Goal: Task Accomplishment & Management: Manage account settings

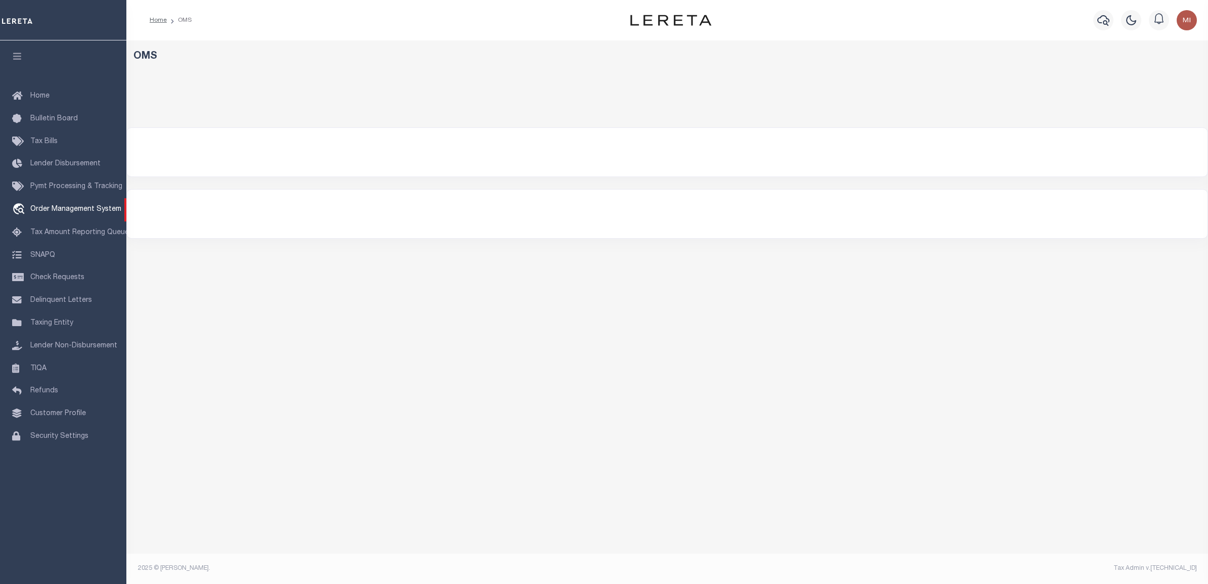
select select "200"
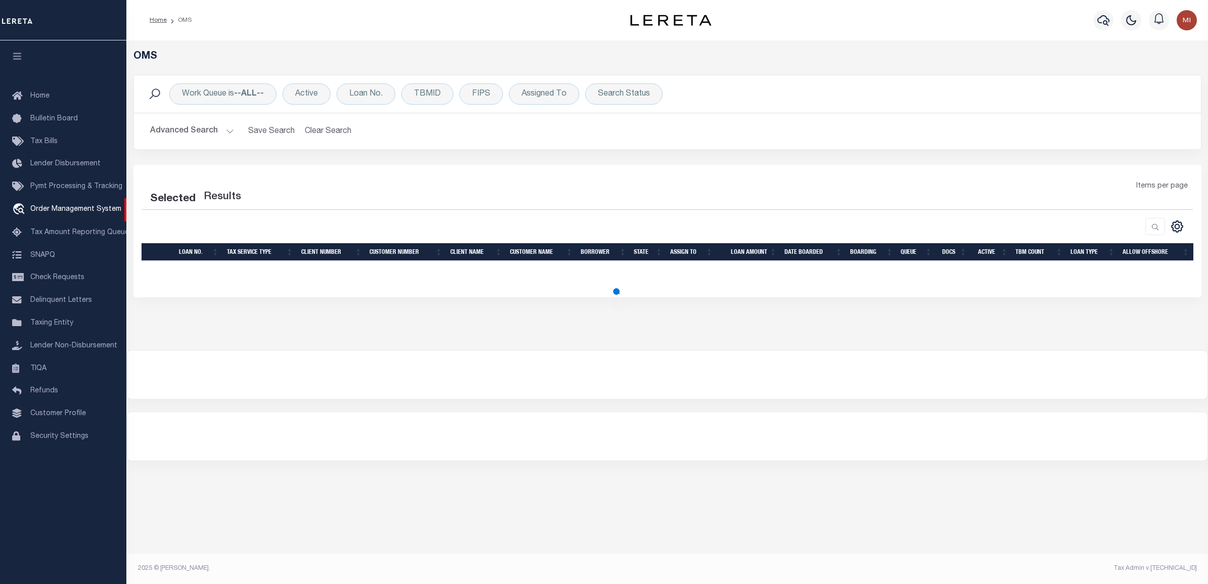
select select "200"
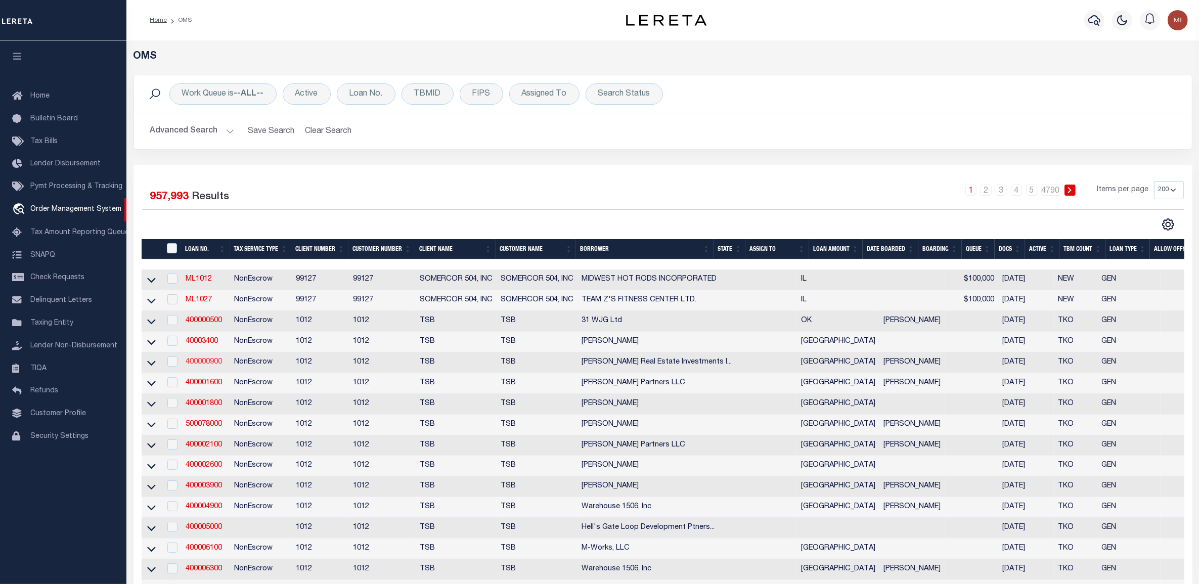
click at [203, 366] on link "400000900" at bounding box center [204, 361] width 36 height 7
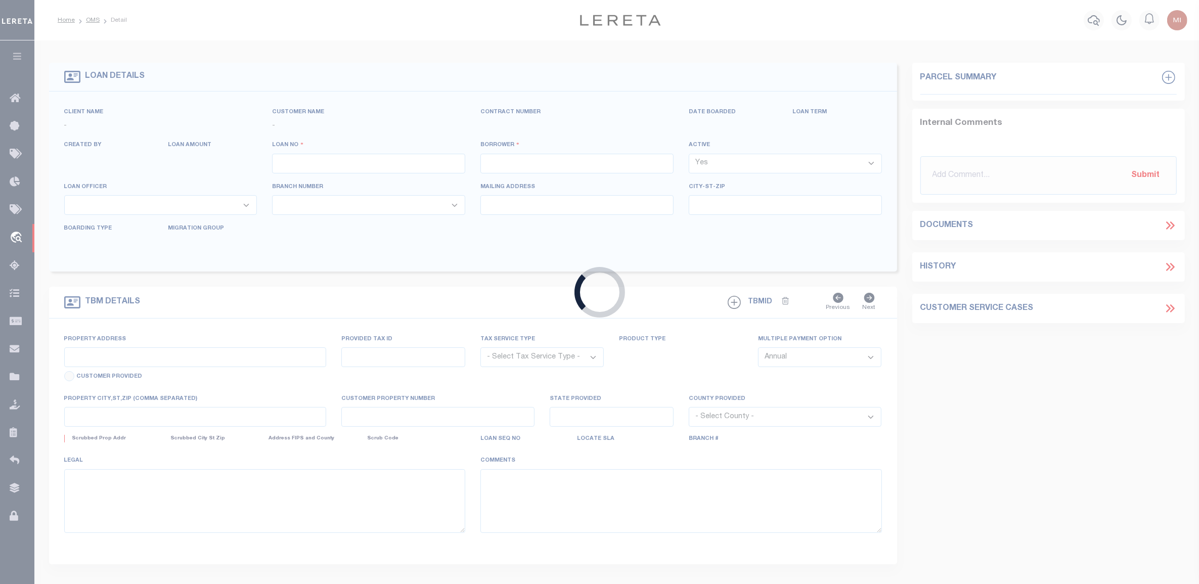
type input "400000900"
type input "[PERSON_NAME] Real Estate Investments Inc"
select select "False"
select select
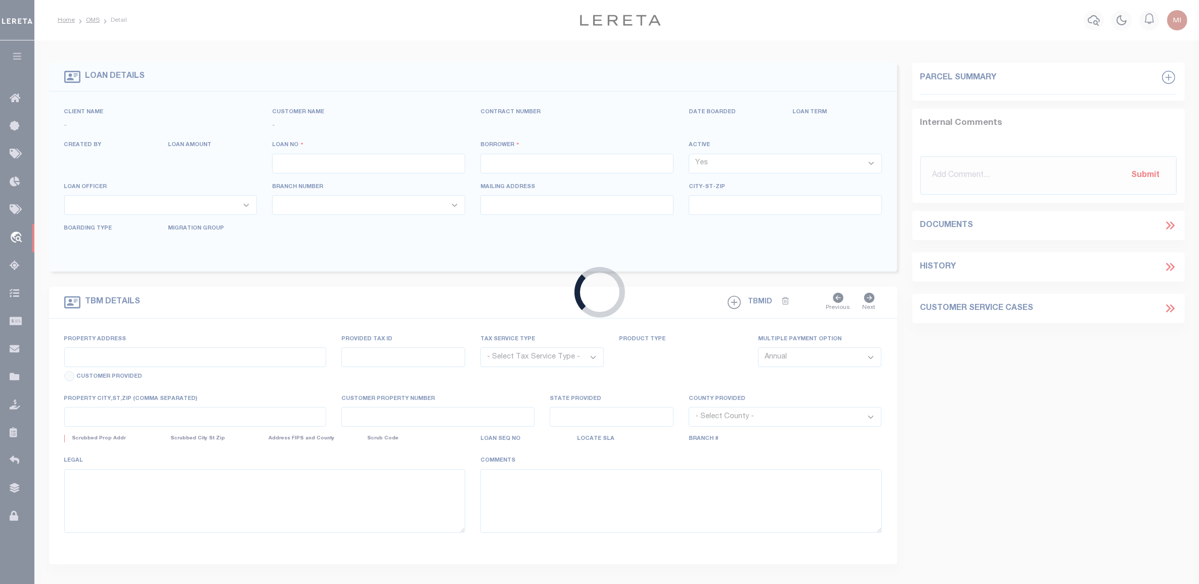
select select "NonEscrow"
select select "4117"
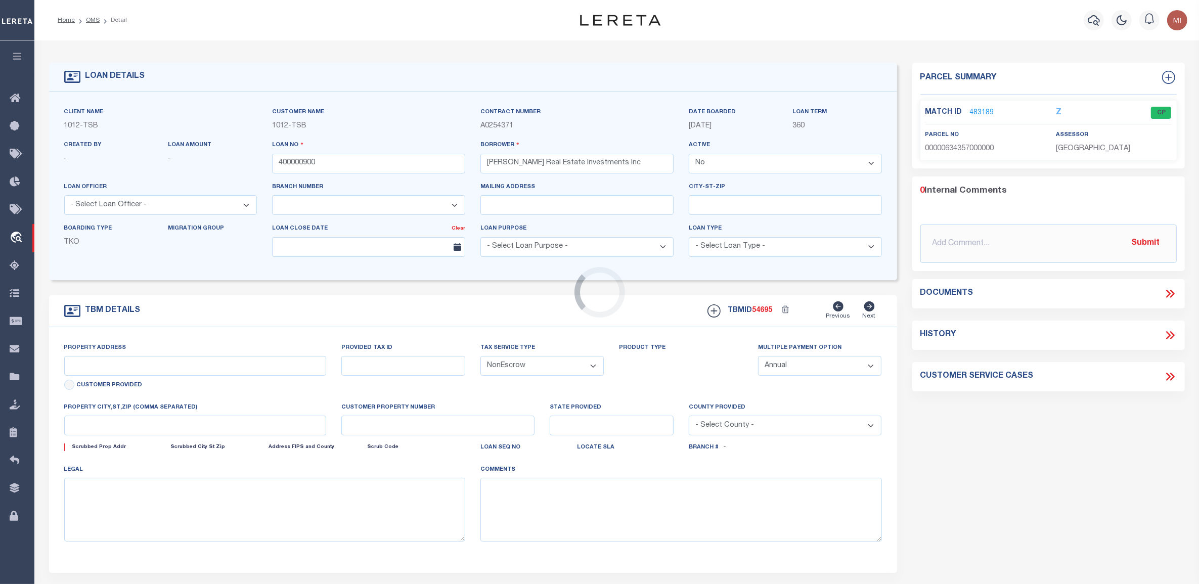
type input "1025 [PERSON_NAME]"
select select
type input "[GEOGRAPHIC_DATA]"
select select "[GEOGRAPHIC_DATA]"
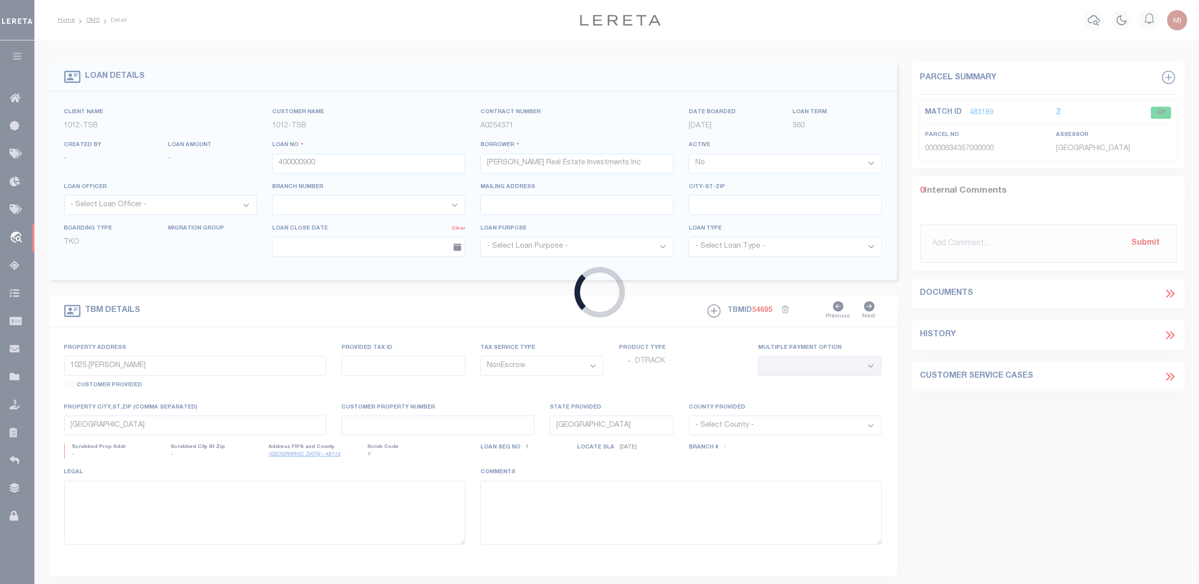
type input "9300003393"
type input "[PERSON_NAME]"
select select "True"
select select "3708"
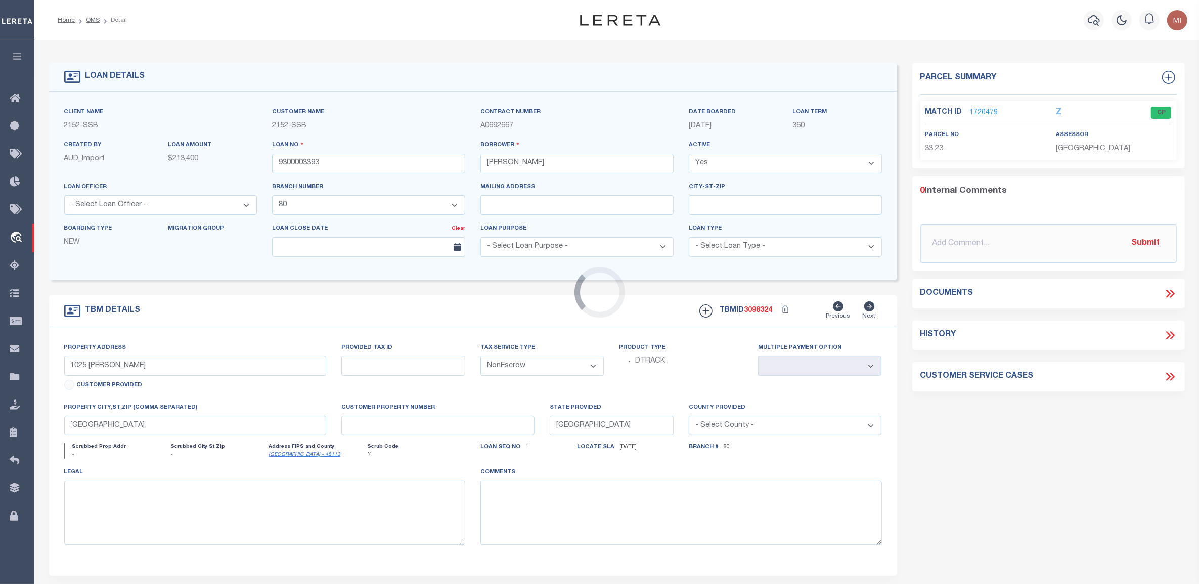
type input "[STREET_ADDRESS]"
select select
type input "[GEOGRAPHIC_DATA]"
type input "NJ"
select select
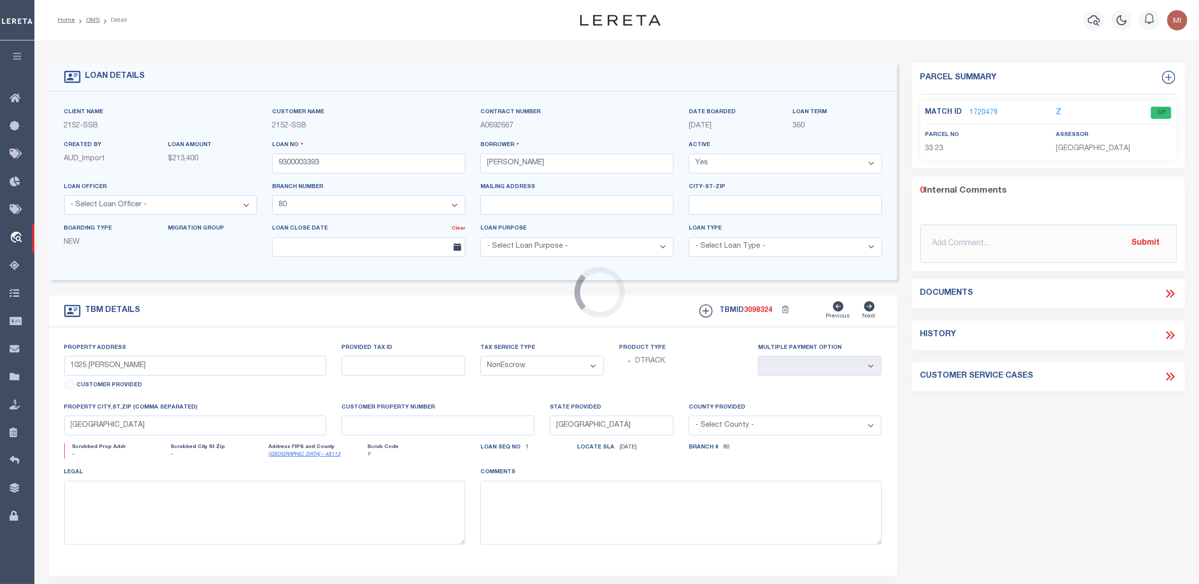
type textarea "Blk 33 Lt 23 & 24"
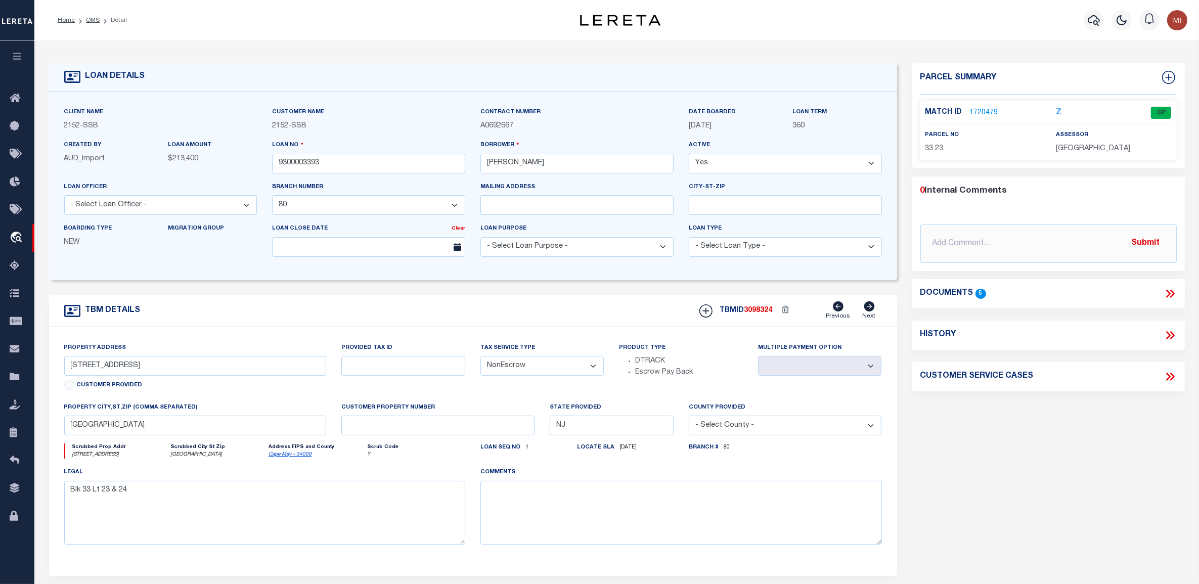
click at [976, 110] on link "1720479" at bounding box center [984, 113] width 28 height 11
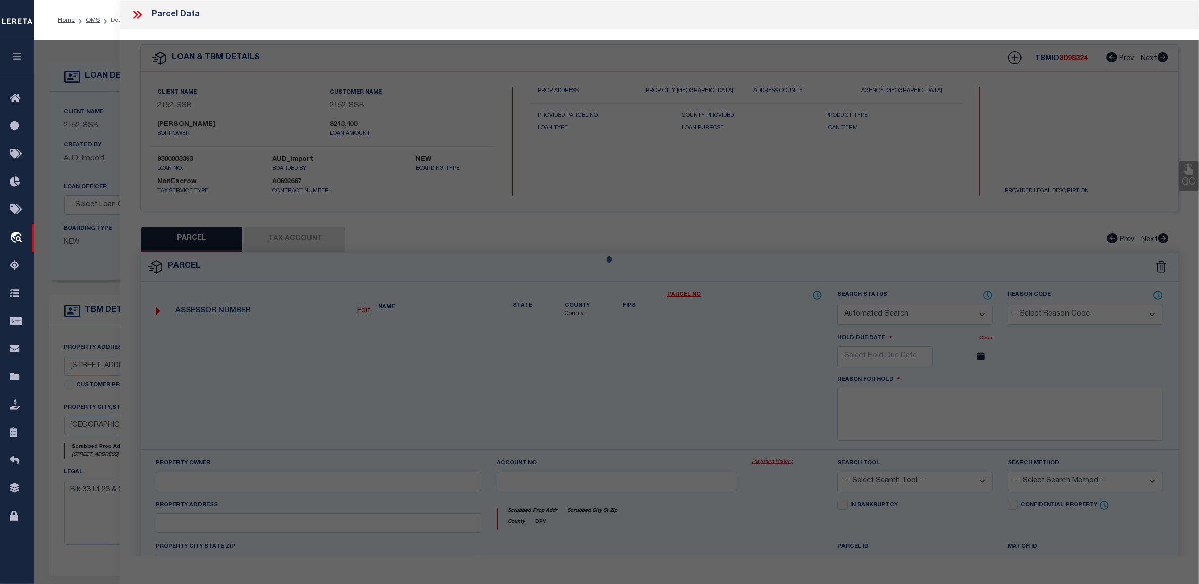
checkbox input "false"
select select "CP"
type input "[PERSON_NAME] & [PERSON_NAME]"
select select
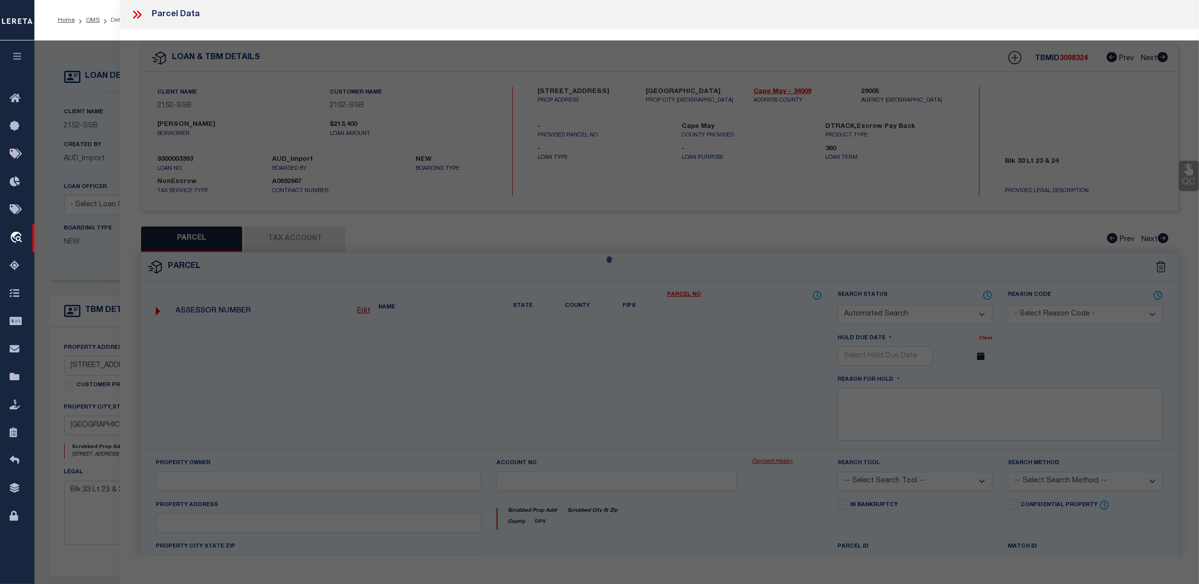
type input "[STREET_ADDRESS]"
type input "[GEOGRAPHIC_DATA]"
type textarea "L24 60X100 Block: 33 Lot: 23 Addl Lots: L24"
type textarea "TaxID Special Project"
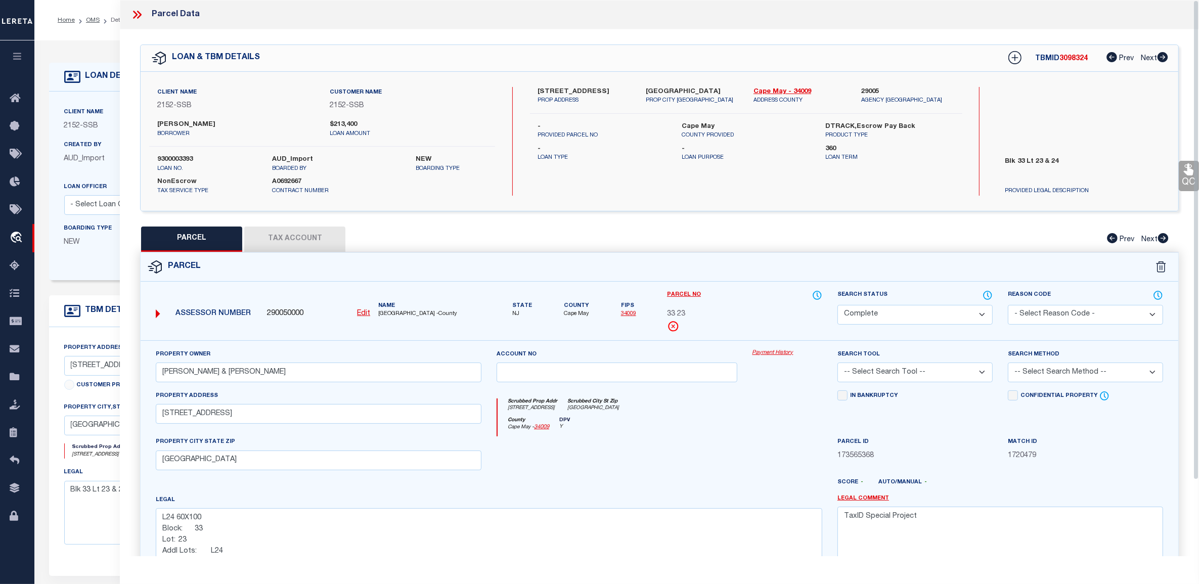
click at [291, 242] on button "Tax Account" at bounding box center [294, 238] width 101 height 25
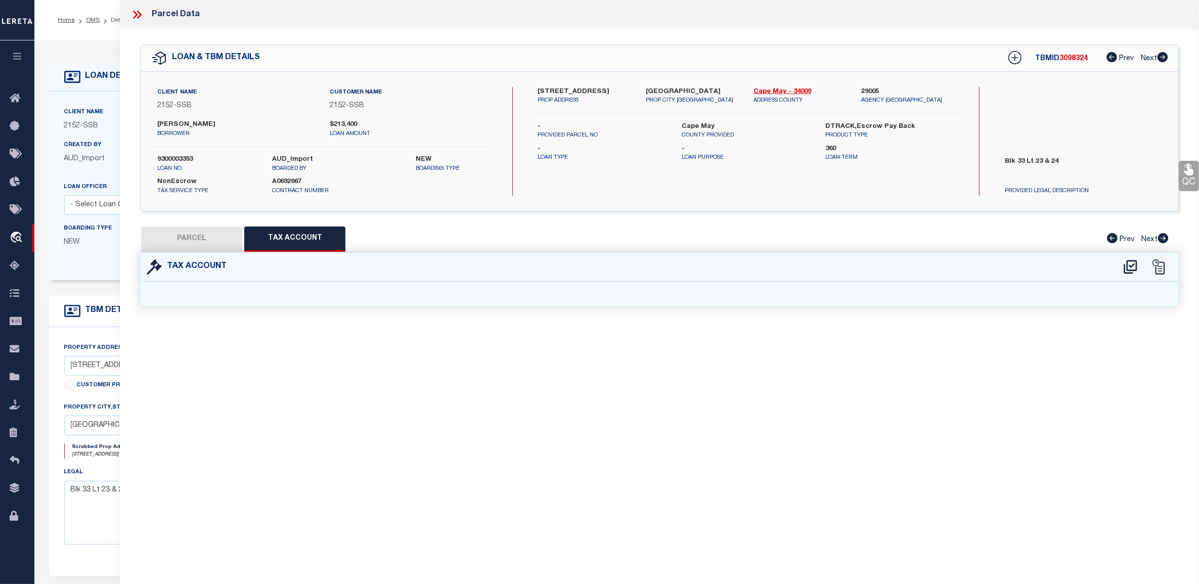
select select "100"
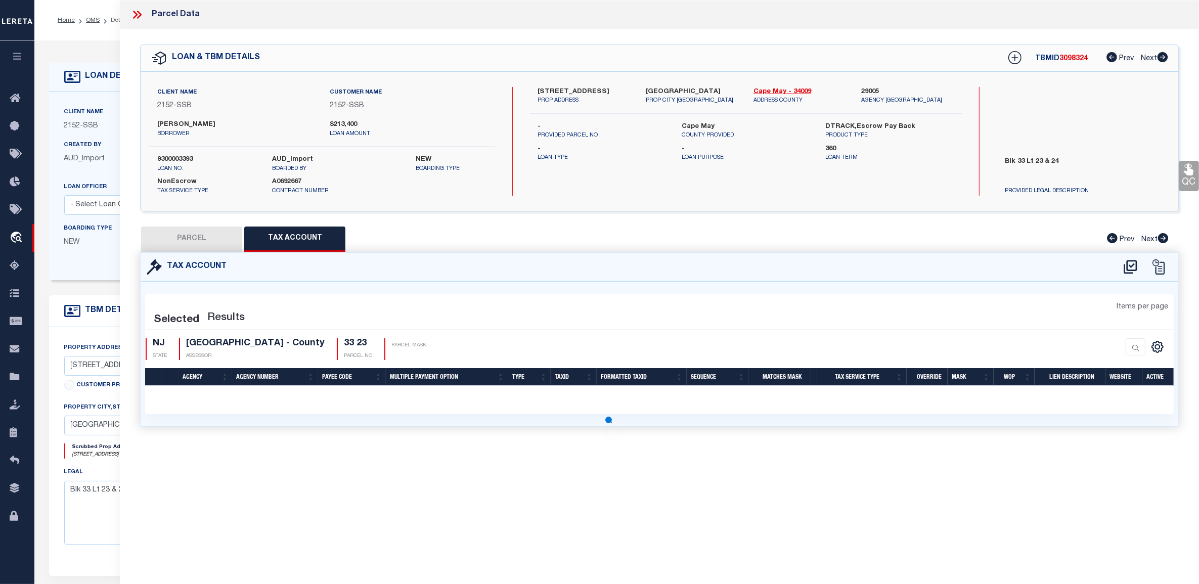
select select "100"
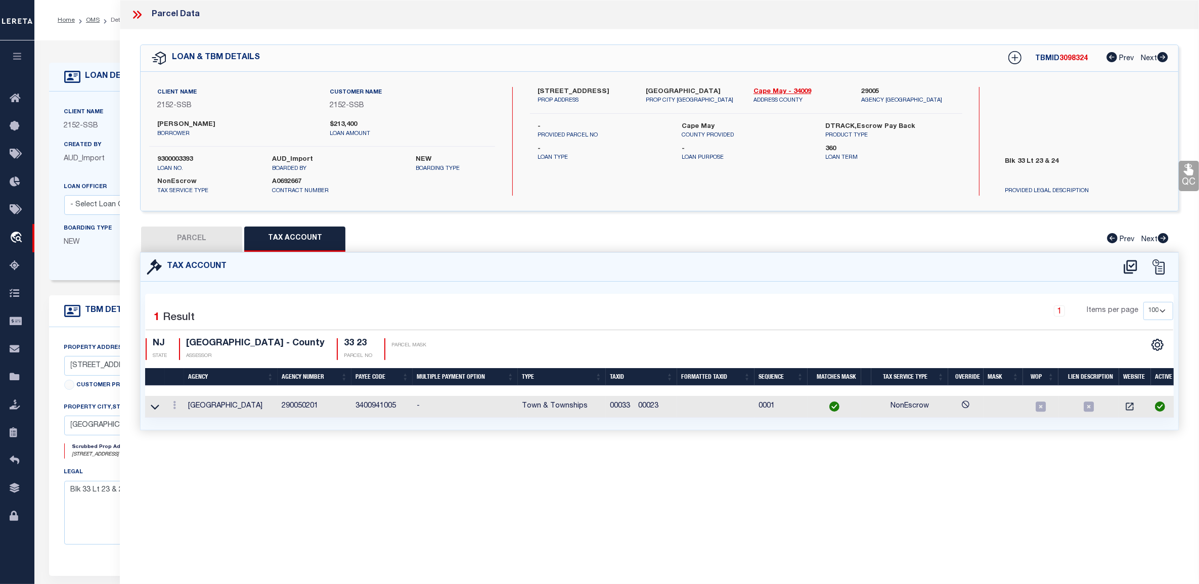
click at [706, 407] on td at bounding box center [715, 407] width 77 height 22
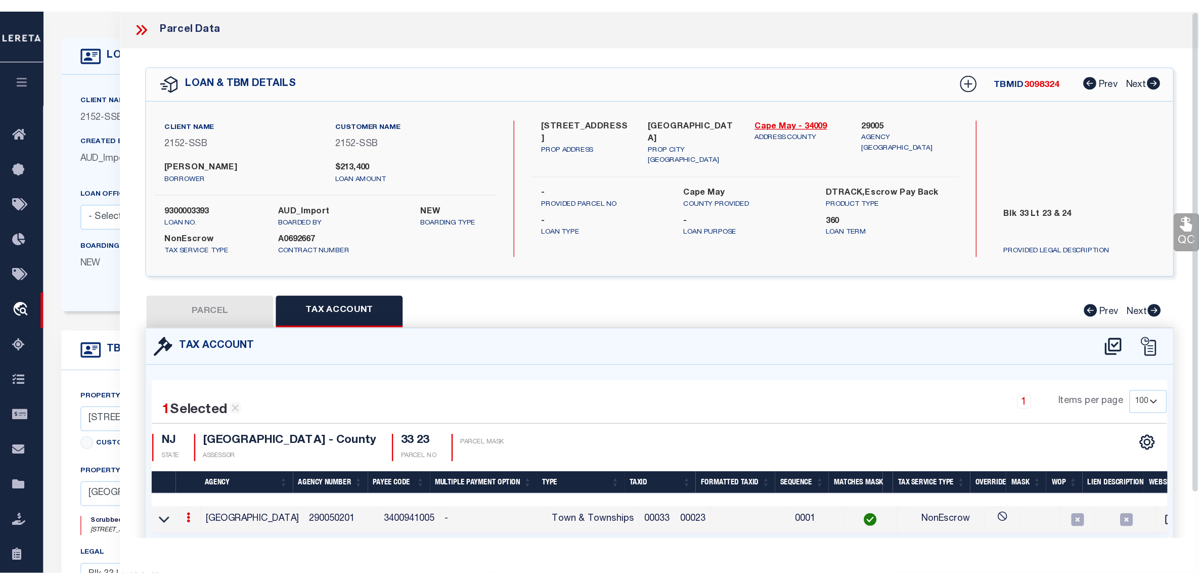
scroll to position [63, 0]
